Goal: Information Seeking & Learning: Understand process/instructions

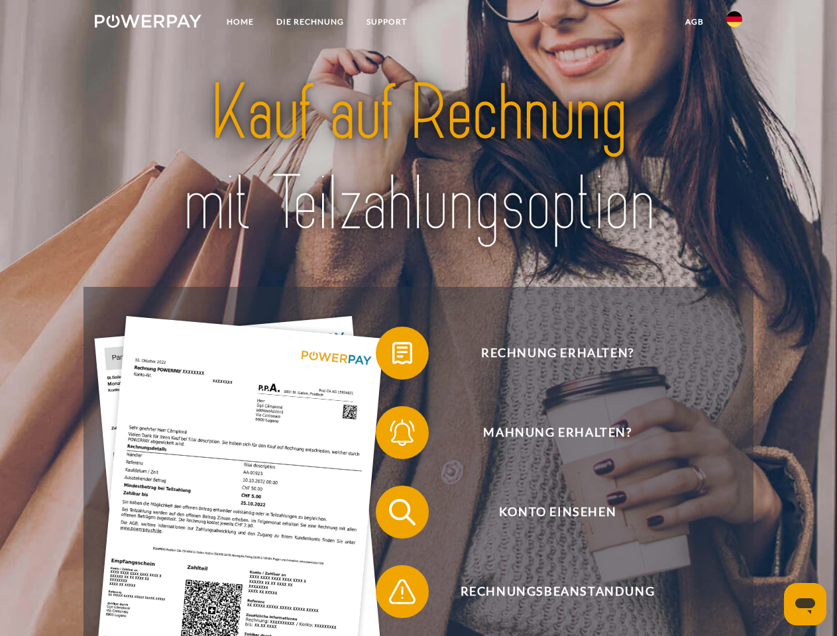
click at [148, 23] on img at bounding box center [148, 21] width 107 height 13
click at [734, 23] on img at bounding box center [734, 19] width 16 height 16
click at [694, 22] on link "agb" at bounding box center [694, 22] width 41 height 24
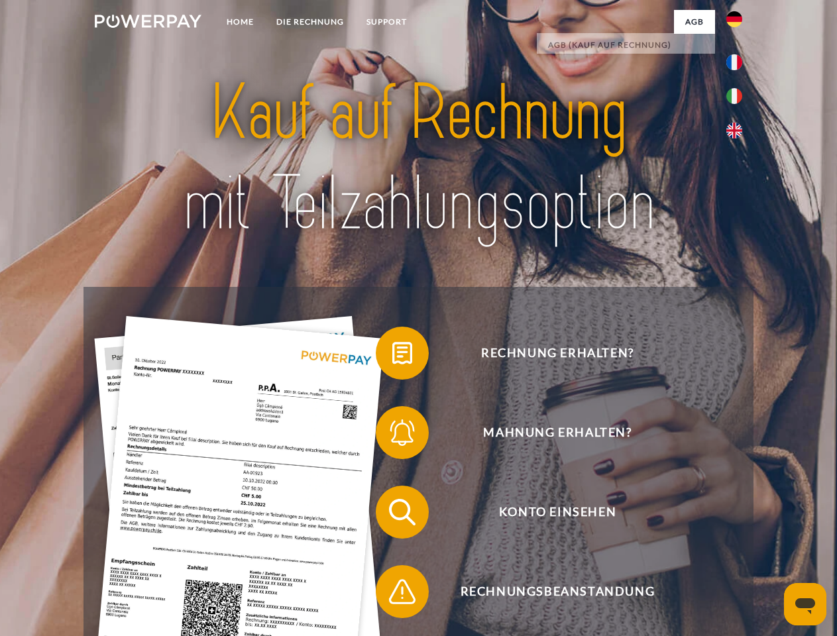
click at [392, 356] on span at bounding box center [382, 353] width 66 height 66
click at [392, 435] on span at bounding box center [382, 433] width 66 height 66
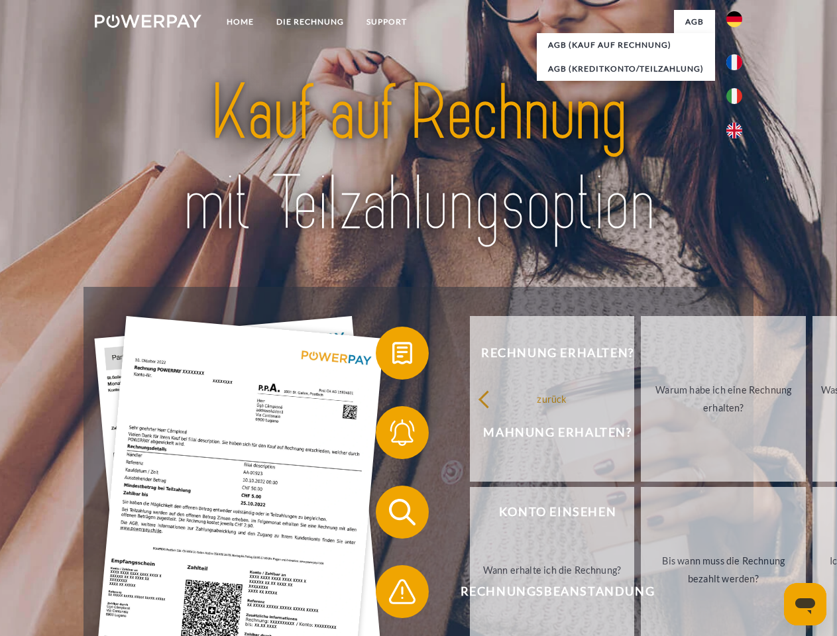
click at [641, 515] on link "Bis wann muss die Rechnung bezahlt werden?" at bounding box center [723, 570] width 165 height 166
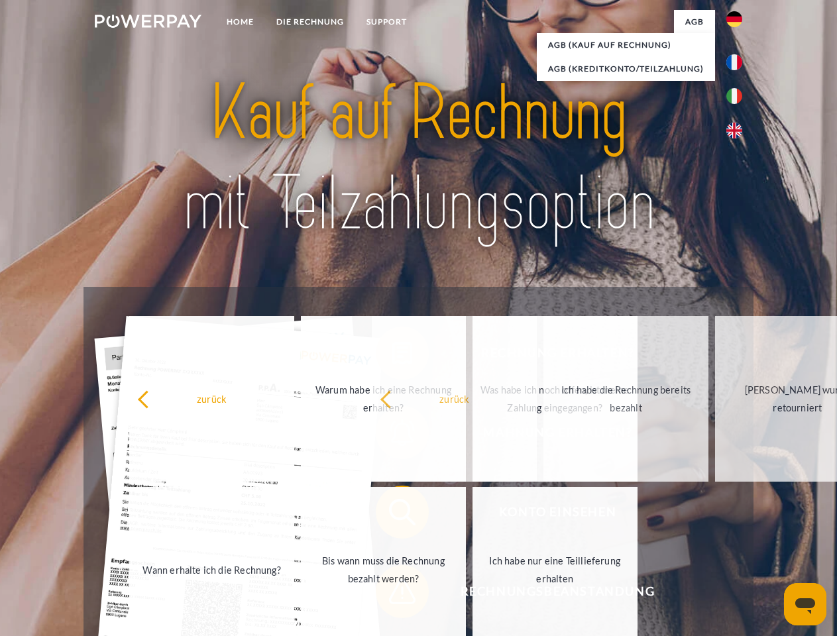
click at [392, 594] on span at bounding box center [382, 592] width 66 height 66
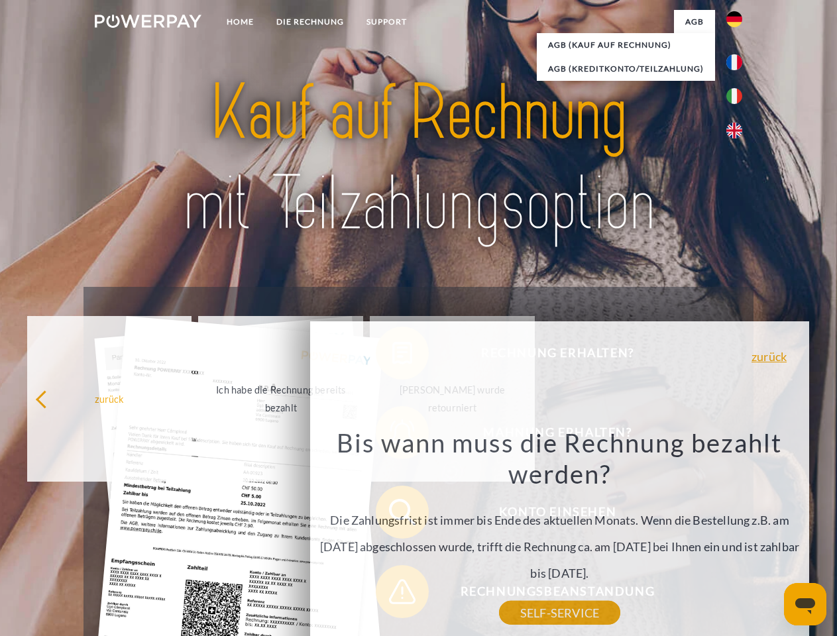
click at [805, 604] on icon "Messaging-Fenster öffnen" at bounding box center [805, 606] width 20 height 16
